Goal: Information Seeking & Learning: Learn about a topic

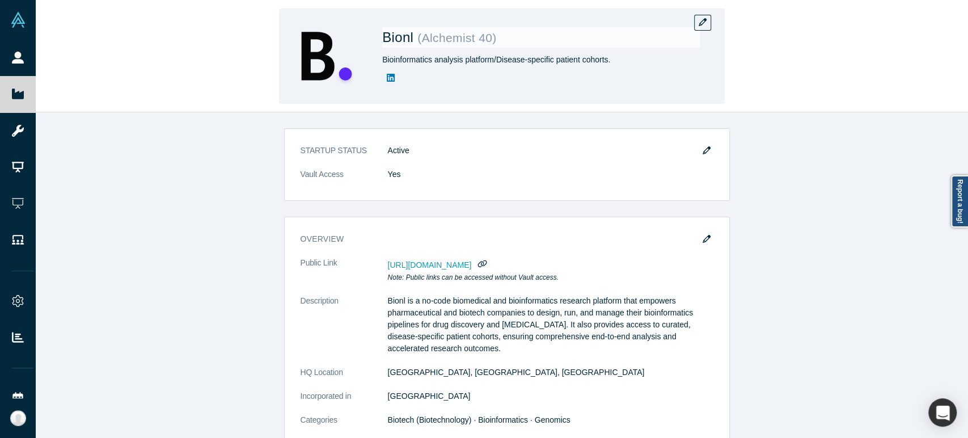
scroll to position [126, 0]
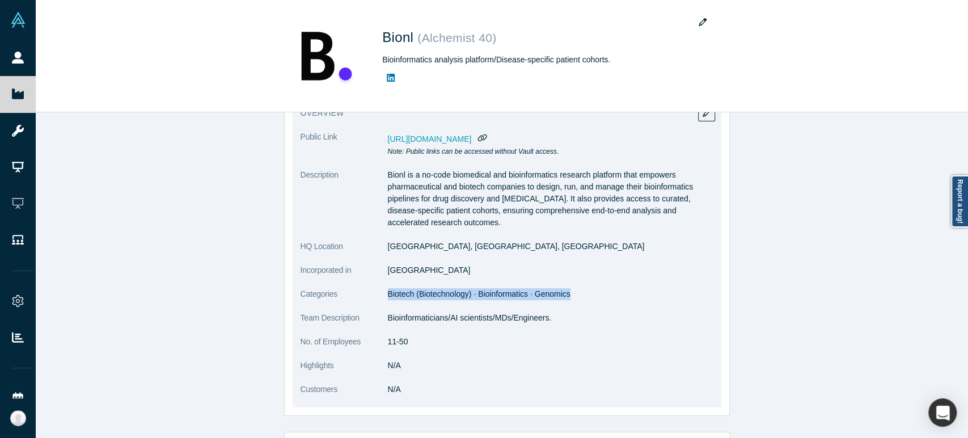
drag, startPoint x: 383, startPoint y: 297, endPoint x: 563, endPoint y: 304, distance: 181.0
click at [563, 304] on dl "Public Link [URL][DOMAIN_NAME] Note: Public links can be accessed without Vault…" at bounding box center [506, 269] width 413 height 276
copy span "Biotech (Biotechnology) · Bioinformatics · Genomics"
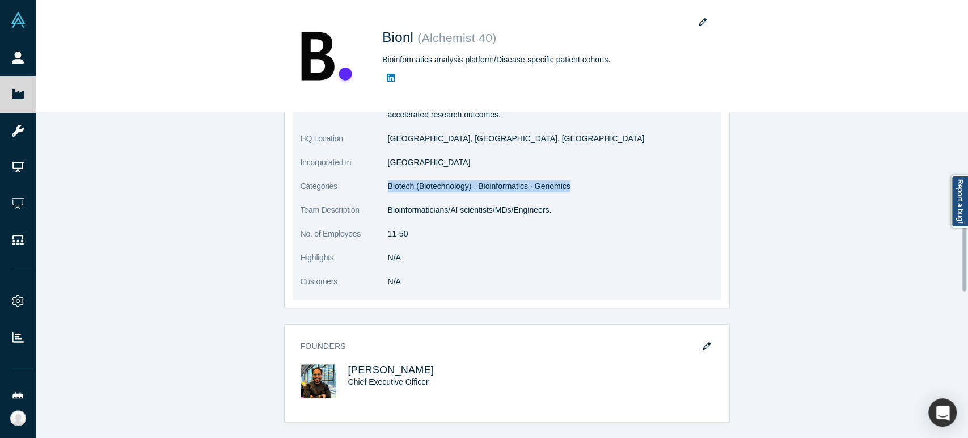
scroll to position [252, 0]
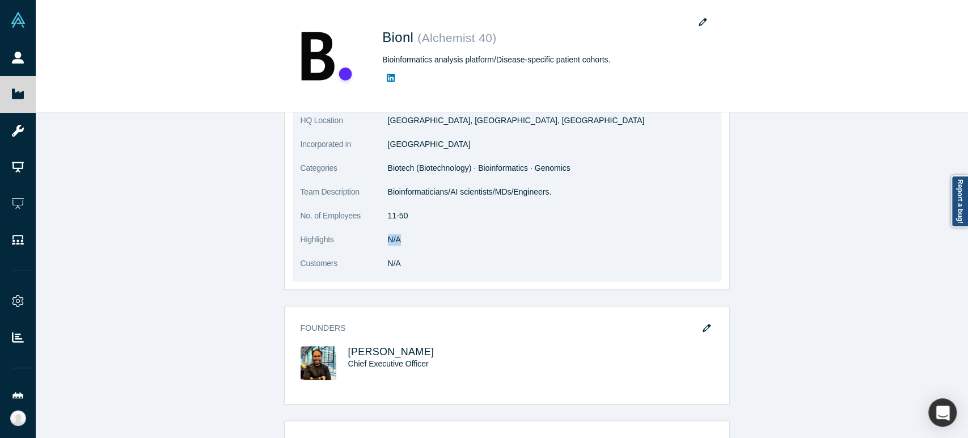
drag, startPoint x: 384, startPoint y: 241, endPoint x: 396, endPoint y: 241, distance: 12.5
click at [396, 241] on dd "N/A" at bounding box center [550, 240] width 325 height 12
copy dd "N/A"
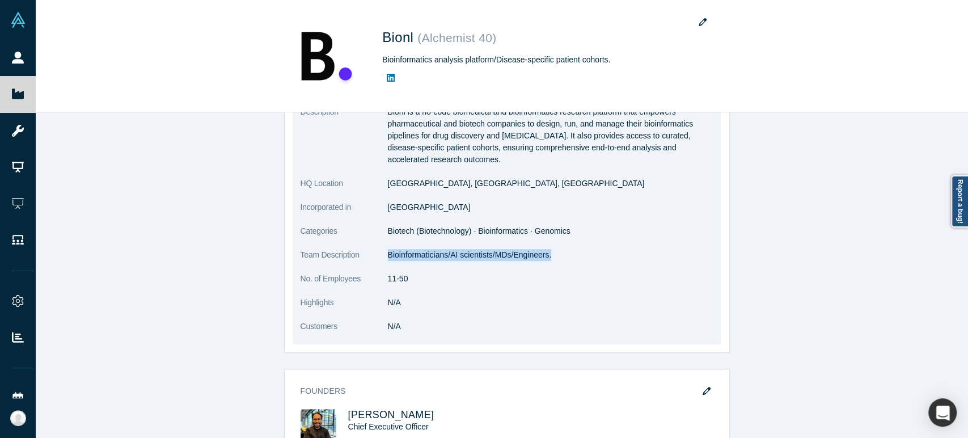
drag, startPoint x: 383, startPoint y: 255, endPoint x: 544, endPoint y: 258, distance: 161.6
click at [544, 258] on p "Bioinformaticians/AI scientists/MDs/Engineers." at bounding box center [550, 255] width 325 height 12
copy p "Bioinformaticians/AI scientists/MDs/Engineers."
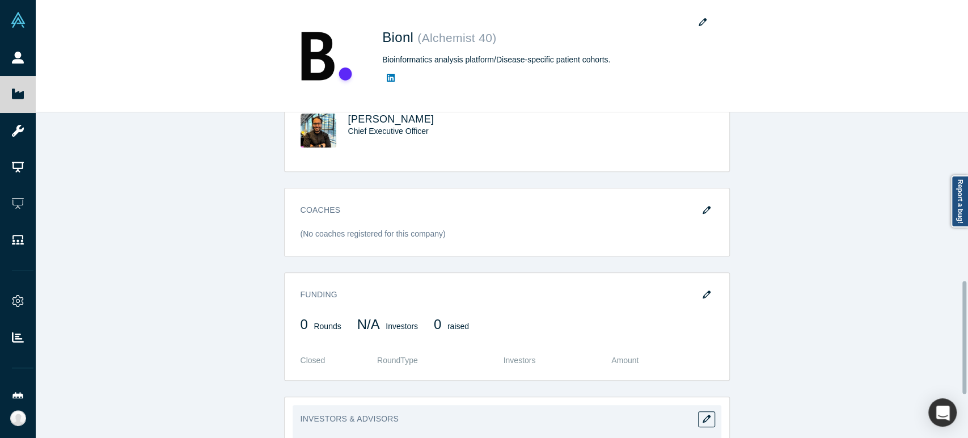
scroll to position [421, 0]
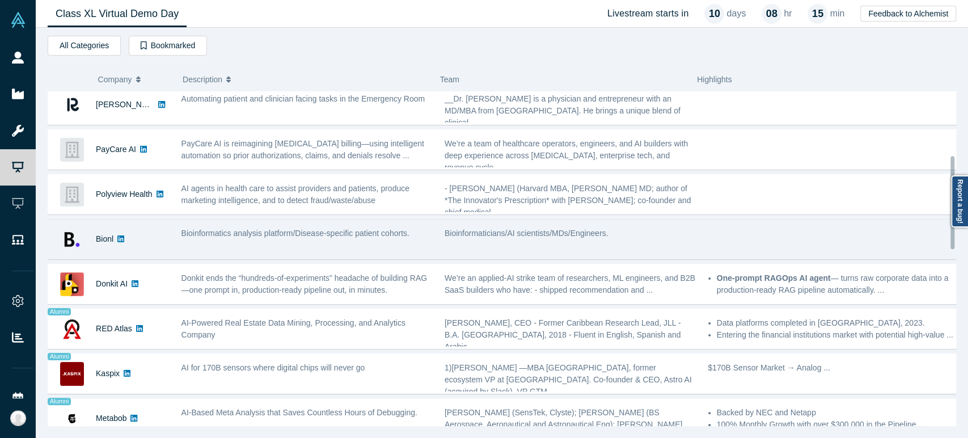
scroll to position [252, 0]
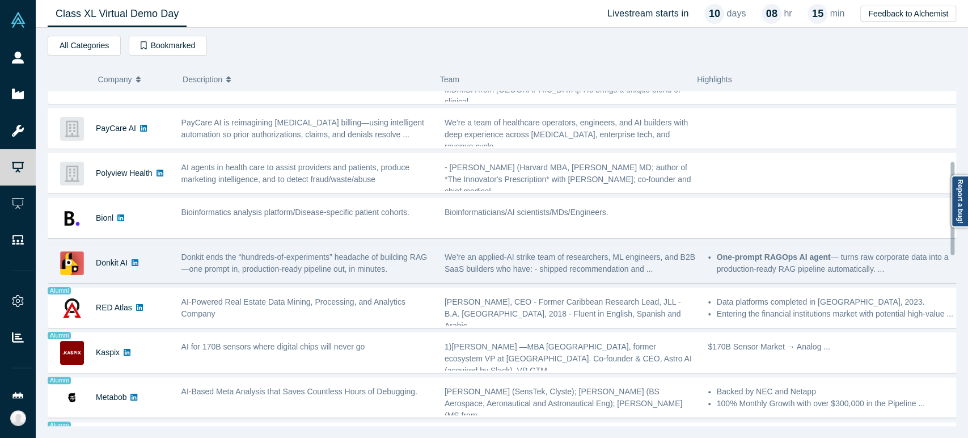
click at [118, 272] on div "Donkit AI" at bounding box center [112, 262] width 32 height 39
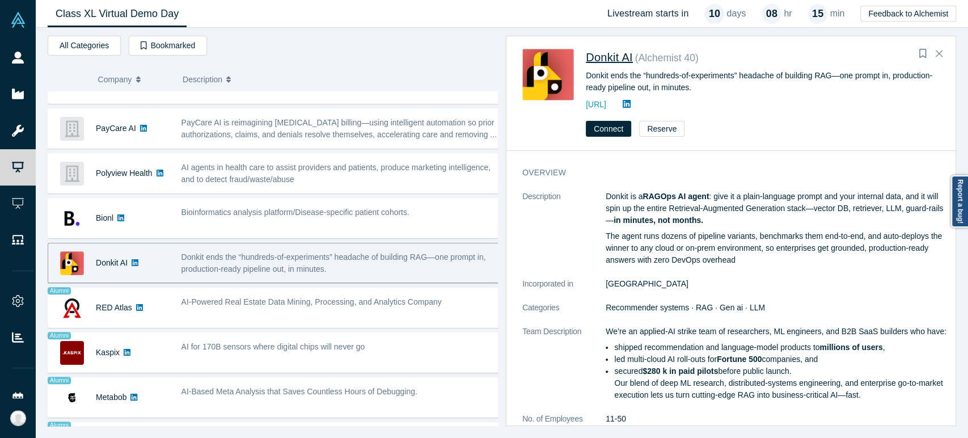
click at [599, 57] on span "Donkit AI" at bounding box center [609, 57] width 47 height 12
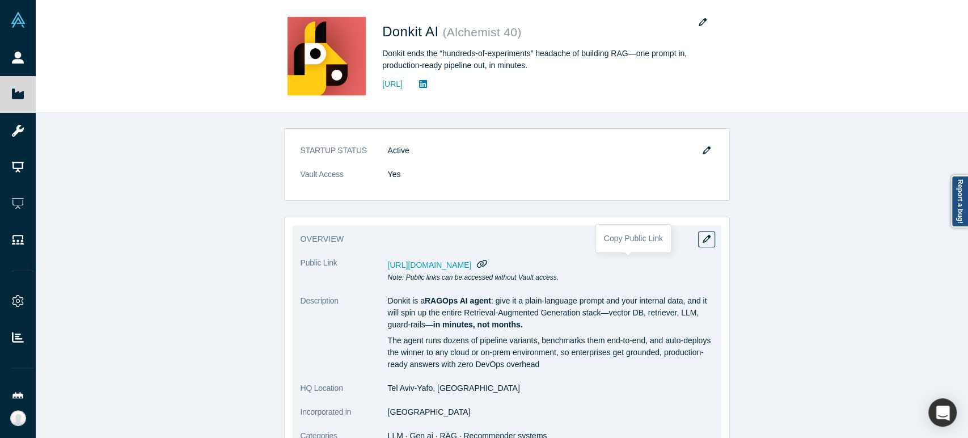
click at [487, 265] on icon "button" at bounding box center [482, 264] width 10 height 8
drag, startPoint x: 383, startPoint y: 391, endPoint x: 448, endPoint y: 393, distance: 64.7
copy dd "Tel Aviv-Yafo, [GEOGRAPHIC_DATA]"
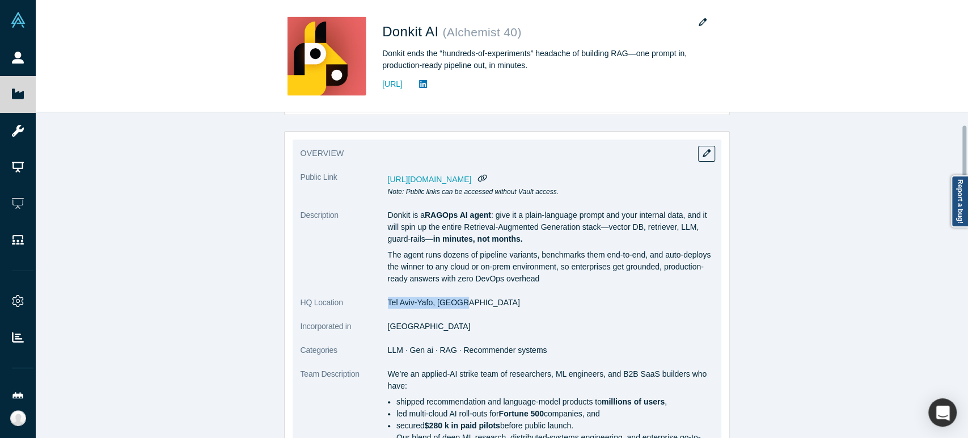
scroll to position [126, 0]
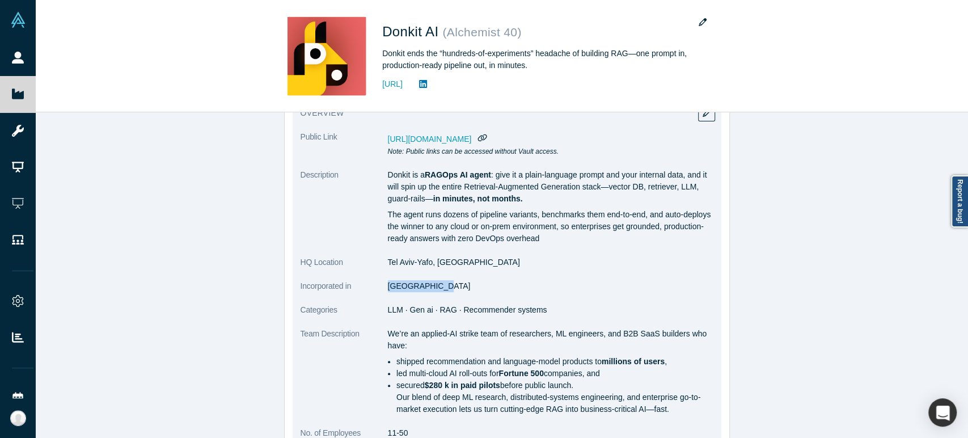
drag, startPoint x: 383, startPoint y: 287, endPoint x: 428, endPoint y: 291, distance: 45.5
click at [428, 291] on dl "Public Link [URL][DOMAIN_NAME] Note: Public links can be accessed without Vault…" at bounding box center [506, 344] width 413 height 427
copy dd "[GEOGRAPHIC_DATA]"
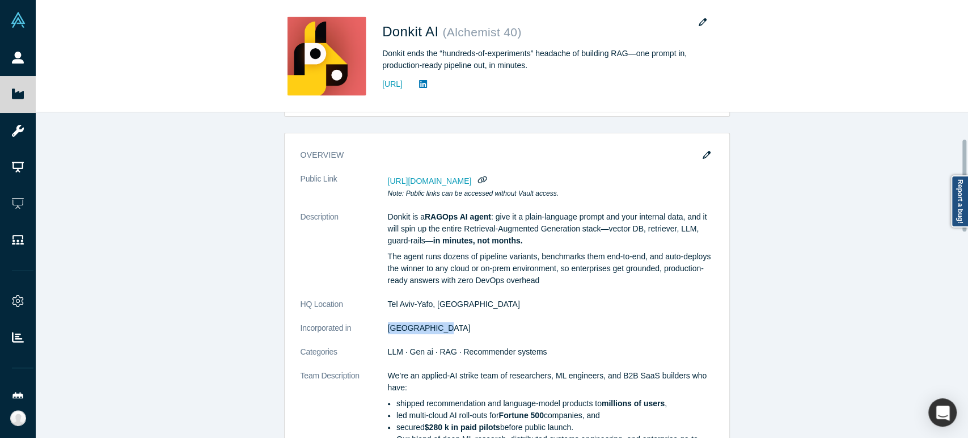
scroll to position [63, 0]
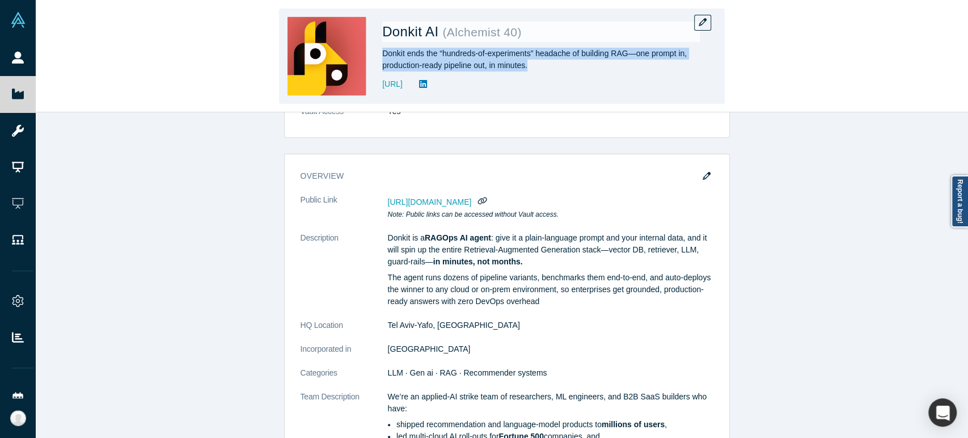
drag, startPoint x: 384, startPoint y: 53, endPoint x: 532, endPoint y: 74, distance: 149.3
click at [532, 74] on div "Donkit AI ( Alchemist 40 ) Donkit ends the “hundreds-of-experiments” headache o…" at bounding box center [540, 55] width 317 height 79
copy div "Donkit ends the “hundreds-of-experiments” headache of building RAG—one prompt i…"
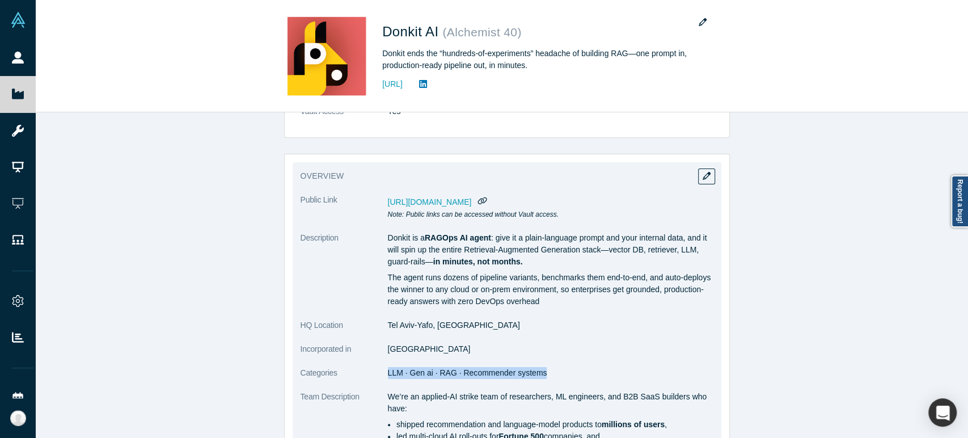
drag, startPoint x: 383, startPoint y: 374, endPoint x: 535, endPoint y: 380, distance: 152.0
click at [535, 380] on dl "Public Link [URL][DOMAIN_NAME] Note: Public links can be accessed without Vault…" at bounding box center [506, 407] width 413 height 427
copy span "LLM · Gen ai · RAG · Recommender systems"
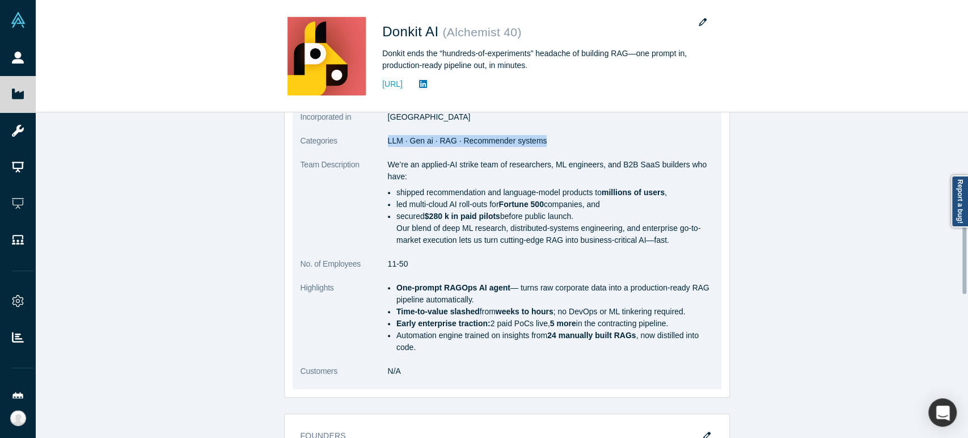
scroll to position [315, 0]
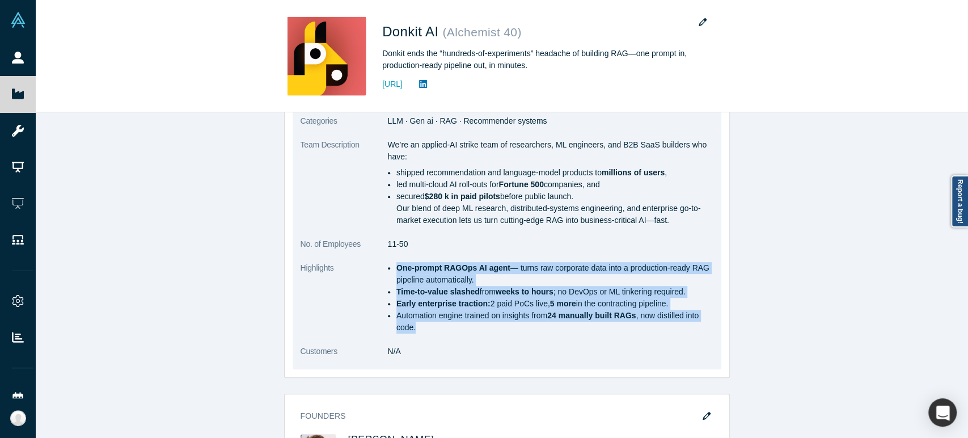
drag, startPoint x: 392, startPoint y: 268, endPoint x: 410, endPoint y: 325, distance: 60.2
click at [410, 325] on ul "One-prompt RAGOps AI agent — turns raw corporate data into a production-ready R…" at bounding box center [550, 297] width 325 height 71
copy ul "One-prompt RAGOps AI agent — turns raw corporate data into a production-ready R…"
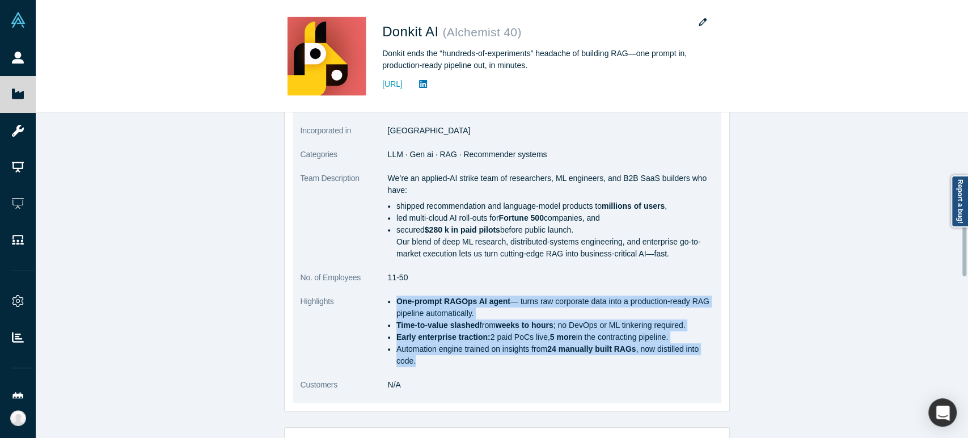
scroll to position [252, 0]
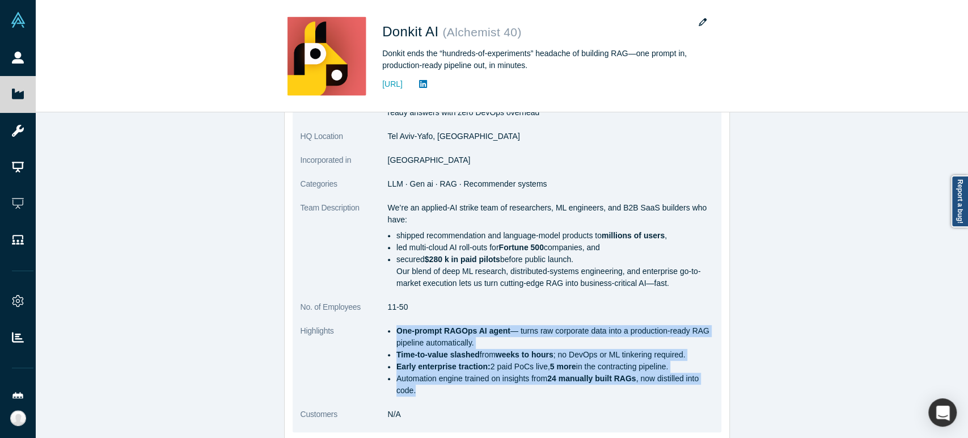
drag, startPoint x: 383, startPoint y: 207, endPoint x: 663, endPoint y: 289, distance: 291.8
click at [663, 289] on dl "Public Link [URL][DOMAIN_NAME] Note: Public links can be accessed without Vault…" at bounding box center [506, 218] width 413 height 427
copy div "We’re an applied-AI strike team of researchers, ML engineers, and B2B SaaS buil…"
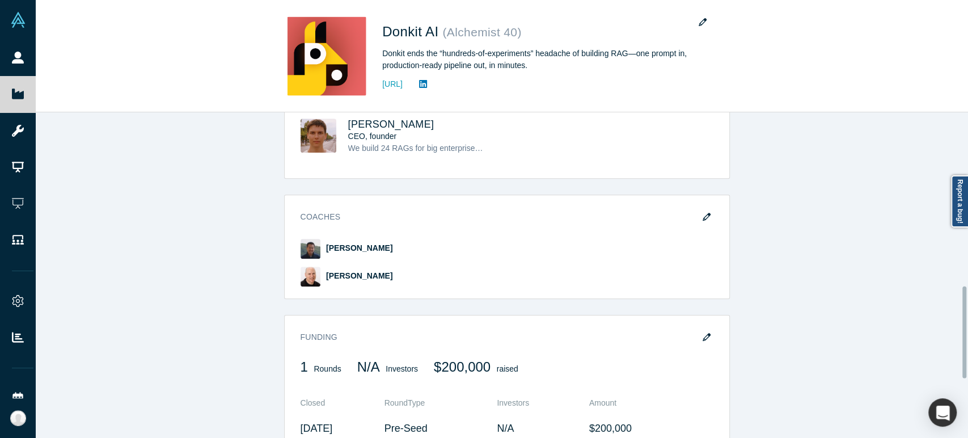
scroll to position [567, 0]
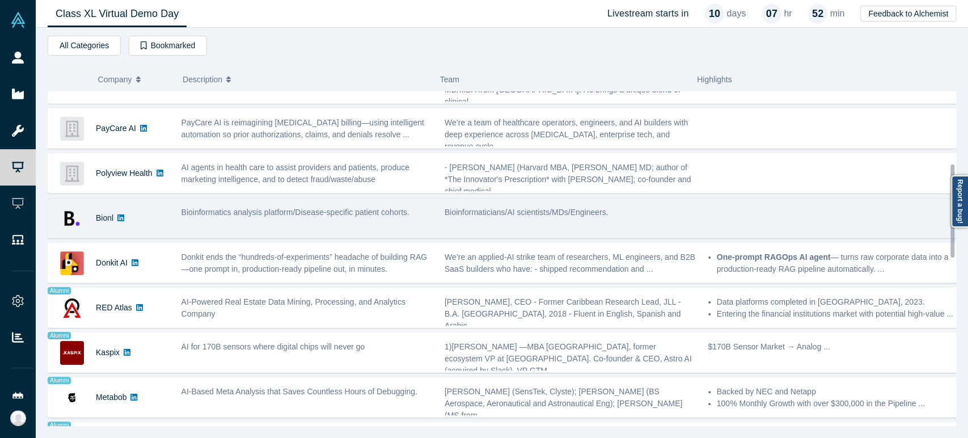
scroll to position [315, 0]
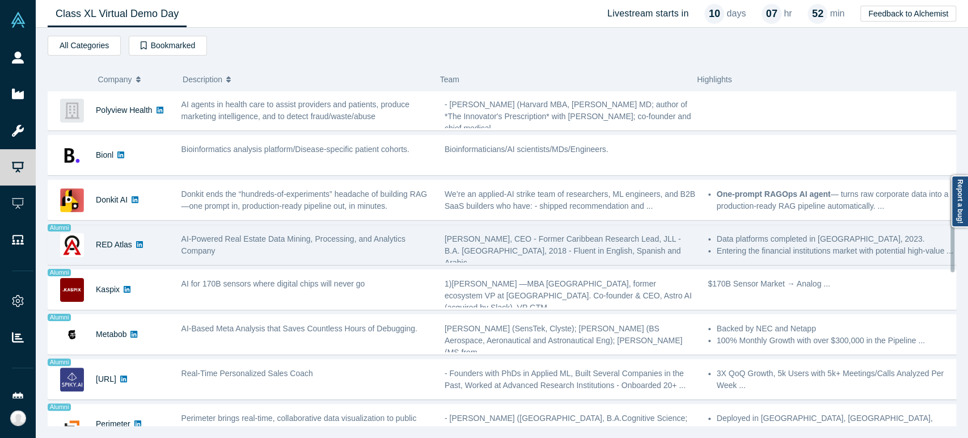
click at [116, 253] on div "RED Atlas" at bounding box center [114, 244] width 36 height 39
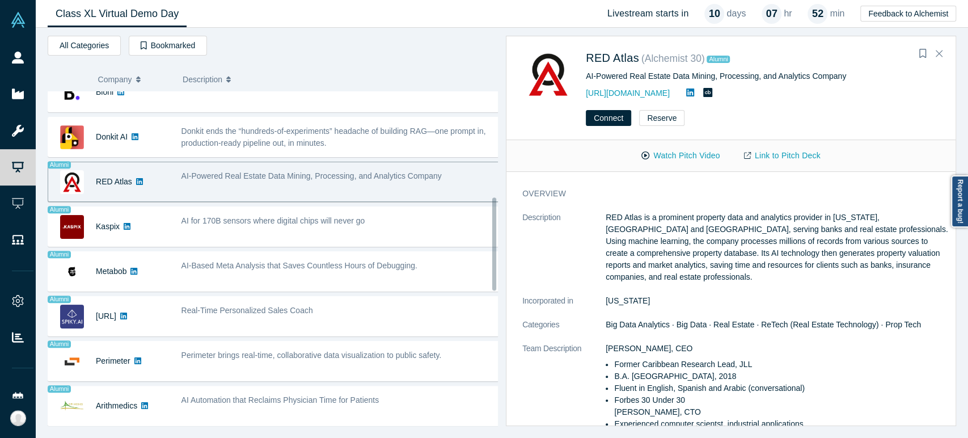
scroll to position [440, 0]
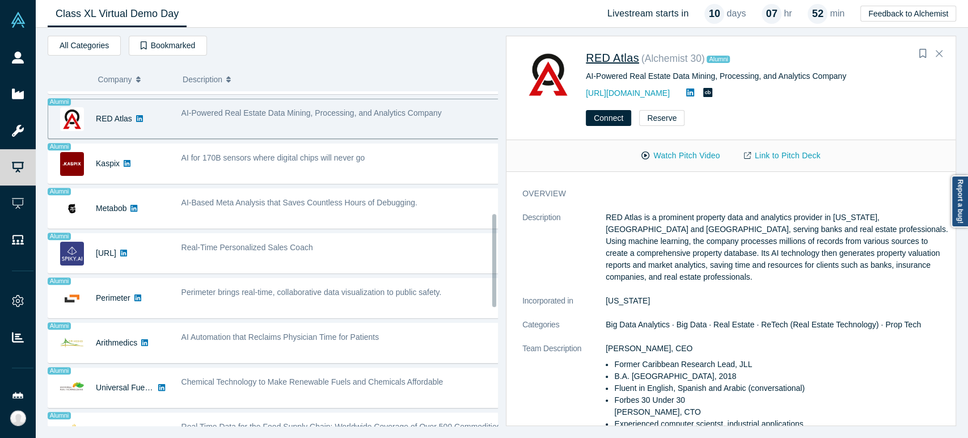
click at [603, 58] on span "RED Atlas" at bounding box center [612, 58] width 53 height 12
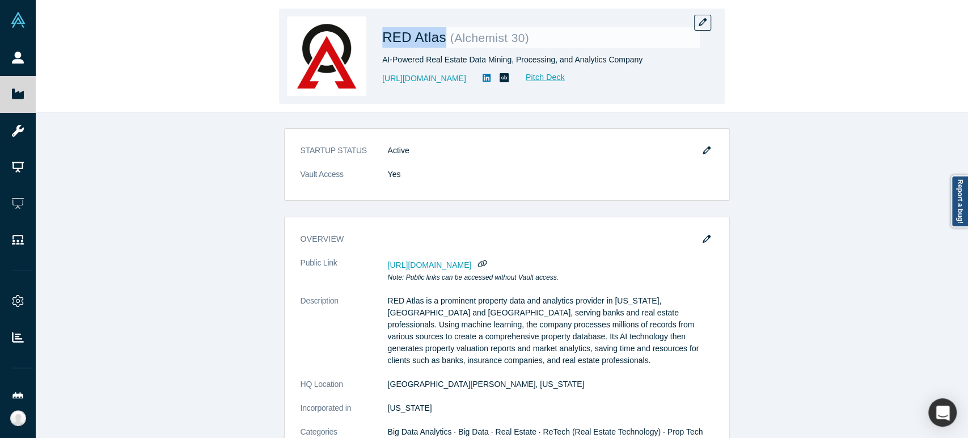
drag, startPoint x: 422, startPoint y: 42, endPoint x: 440, endPoint y: 43, distance: 17.6
click at [440, 43] on div "RED Atlas ( Alchemist 30 ) AI-Powered Real Estate Data Mining, Processing, and …" at bounding box center [502, 56] width 446 height 95
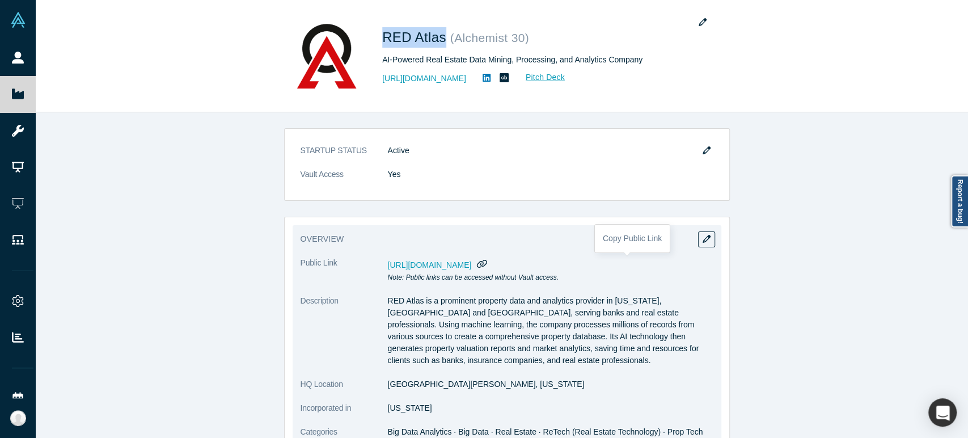
click at [487, 262] on icon "button" at bounding box center [482, 263] width 11 height 9
drag, startPoint x: 383, startPoint y: 386, endPoint x: 458, endPoint y: 389, distance: 75.4
click at [458, 389] on dd "[GEOGRAPHIC_DATA][PERSON_NAME], [US_STATE]" at bounding box center [550, 384] width 325 height 12
drag, startPoint x: 384, startPoint y: 410, endPoint x: 421, endPoint y: 412, distance: 36.3
click at [421, 412] on dd "[US_STATE]" at bounding box center [550, 408] width 325 height 12
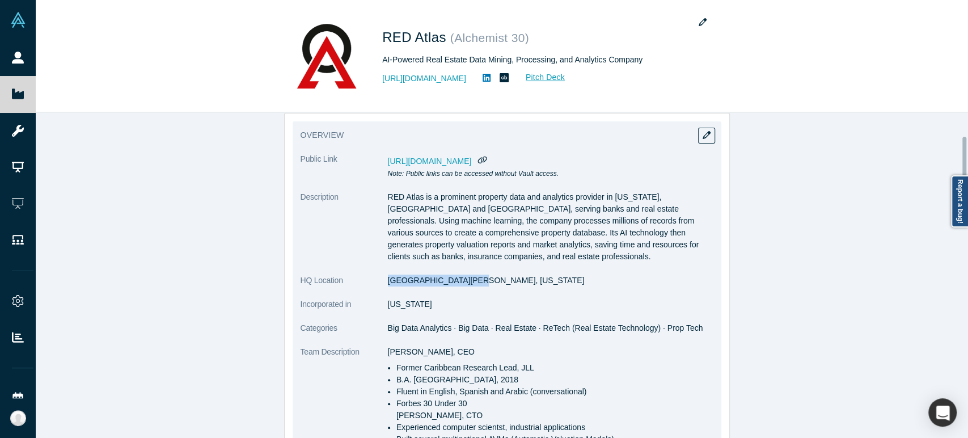
scroll to position [126, 0]
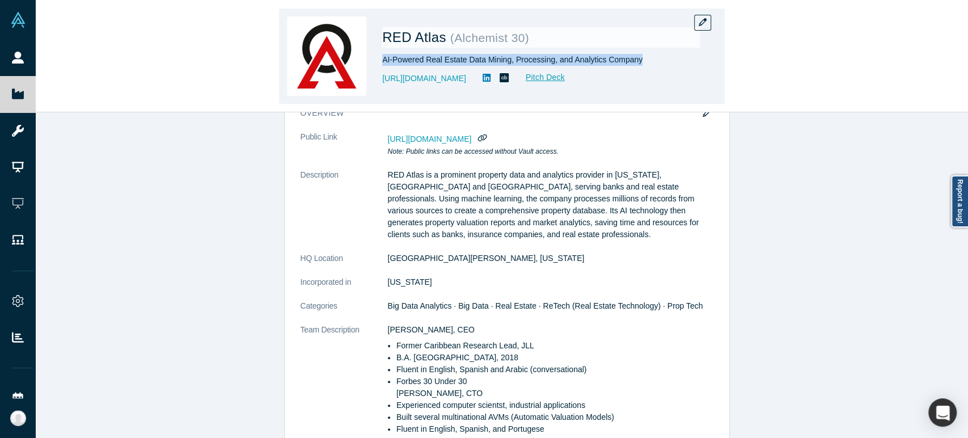
drag, startPoint x: 381, startPoint y: 61, endPoint x: 638, endPoint y: 66, distance: 256.3
click at [638, 66] on div "RED Atlas ( Alchemist 30 ) AI-Powered Real Estate Data Mining, Processing, and …" at bounding box center [540, 55] width 317 height 79
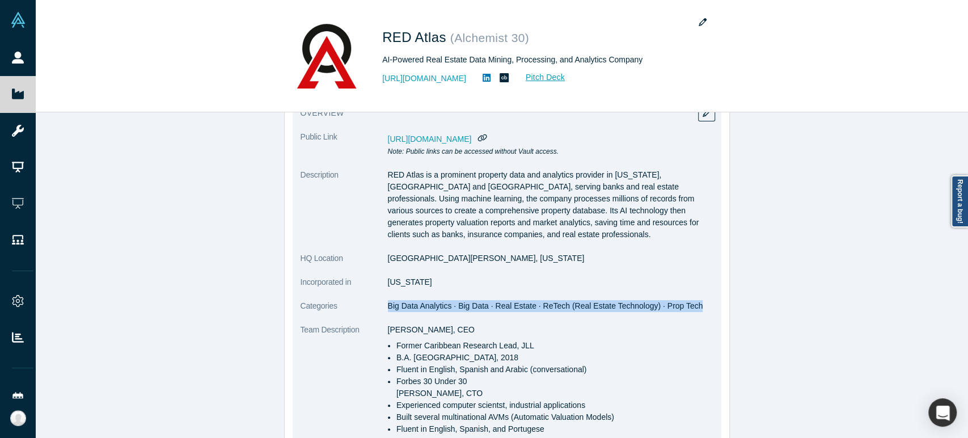
drag, startPoint x: 382, startPoint y: 307, endPoint x: 693, endPoint y: 316, distance: 310.8
click at [693, 316] on dl "Public Link [URL][DOMAIN_NAME] Note: Public links can be accessed without Vault…" at bounding box center [506, 378] width 413 height 494
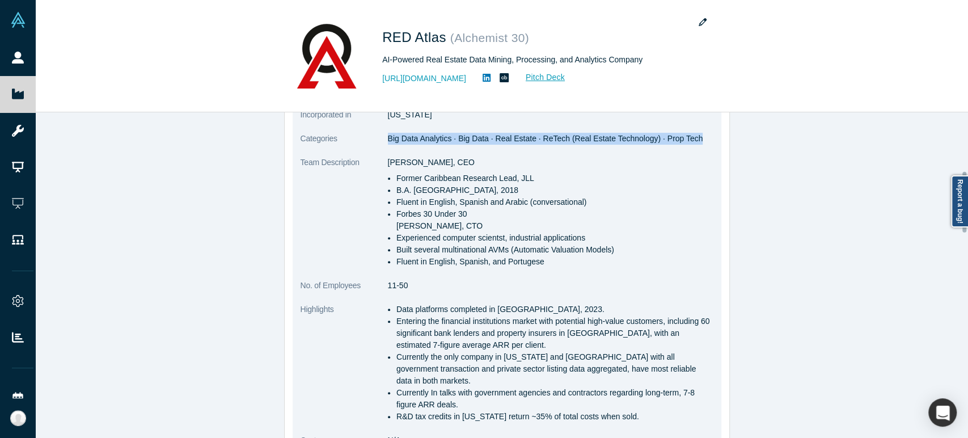
scroll to position [315, 0]
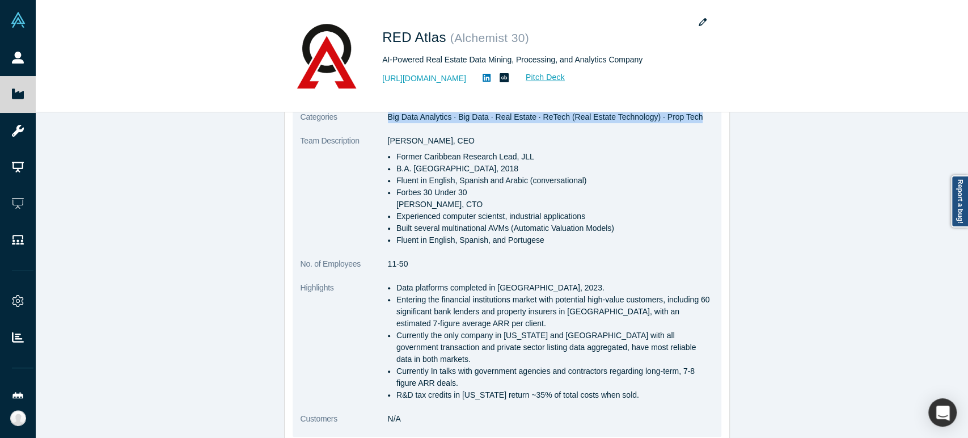
drag, startPoint x: 392, startPoint y: 289, endPoint x: 631, endPoint y: 385, distance: 257.9
click at [631, 385] on ul "Data platforms completed in [GEOGRAPHIC_DATA], 2023. Entering the financial ins…" at bounding box center [550, 341] width 325 height 119
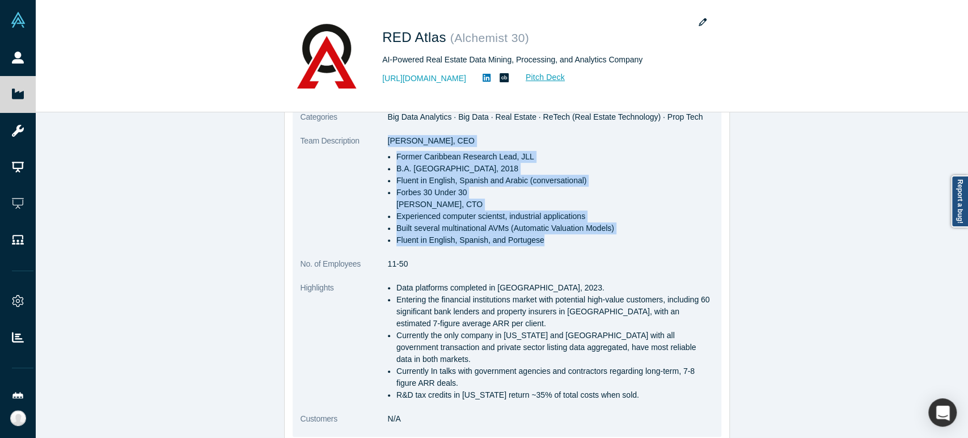
drag, startPoint x: 383, startPoint y: 143, endPoint x: 533, endPoint y: 244, distance: 181.0
click at [533, 244] on div "[PERSON_NAME], CEO Former Caribbean Research Lead, JLL B.A. [GEOGRAPHIC_DATA], …" at bounding box center [550, 190] width 325 height 111
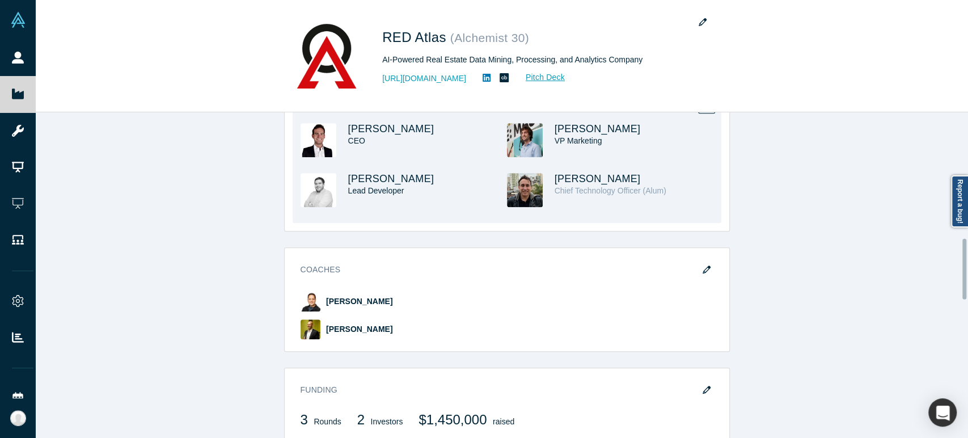
scroll to position [630, 0]
